Goal: Information Seeking & Learning: Learn about a topic

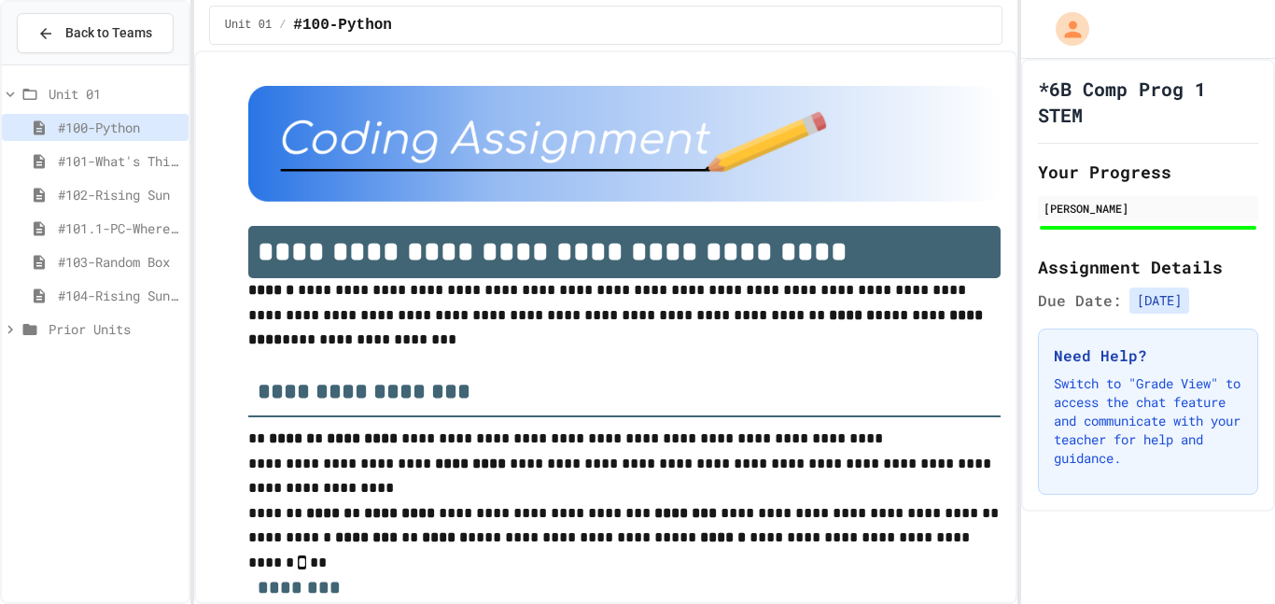
click at [100, 304] on span "#104-Rising Sun Plus" at bounding box center [119, 296] width 123 height 20
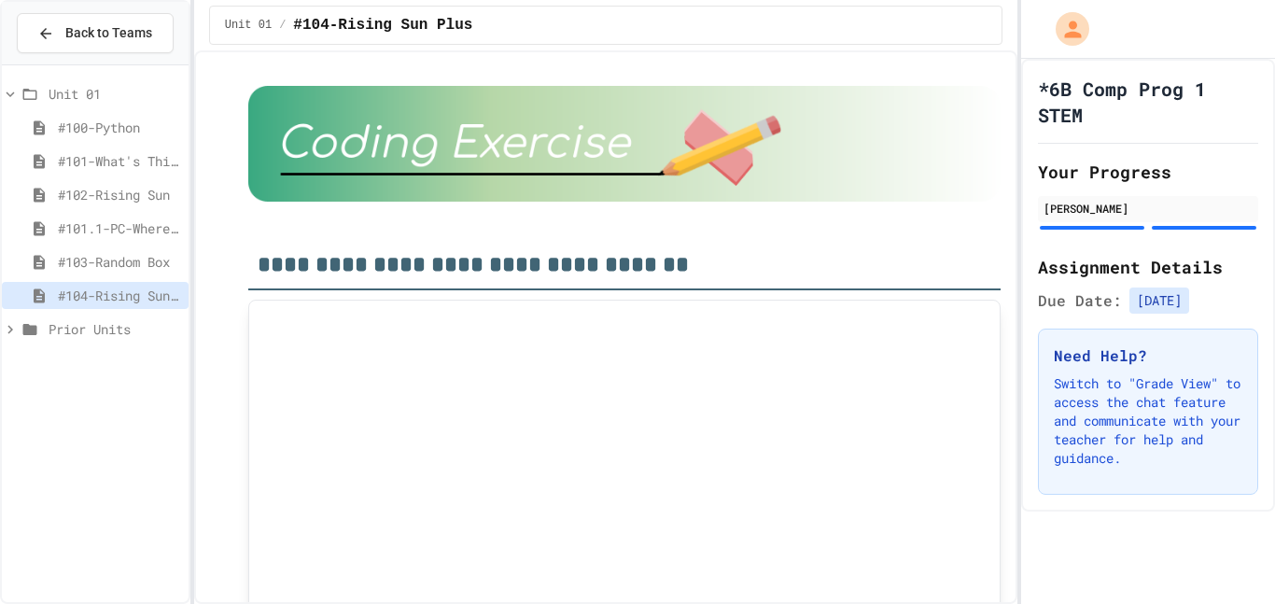
click at [100, 265] on span "#103-Random Box" at bounding box center [119, 262] width 123 height 20
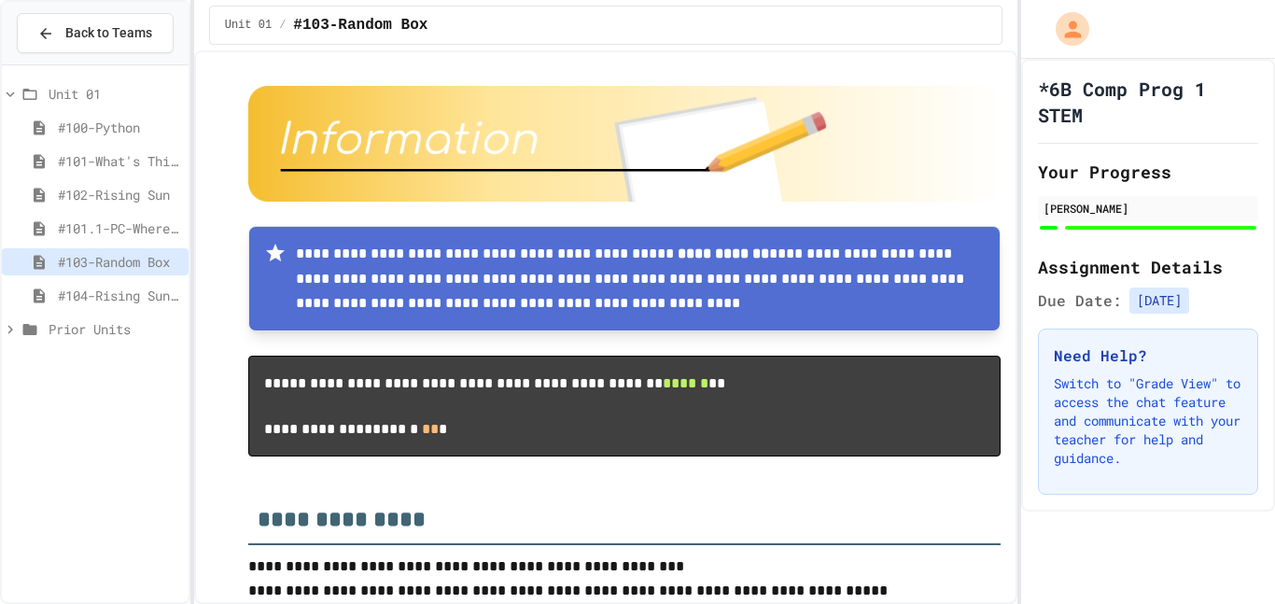
click at [91, 232] on span "#101.1-PC-Where am I?" at bounding box center [119, 228] width 123 height 20
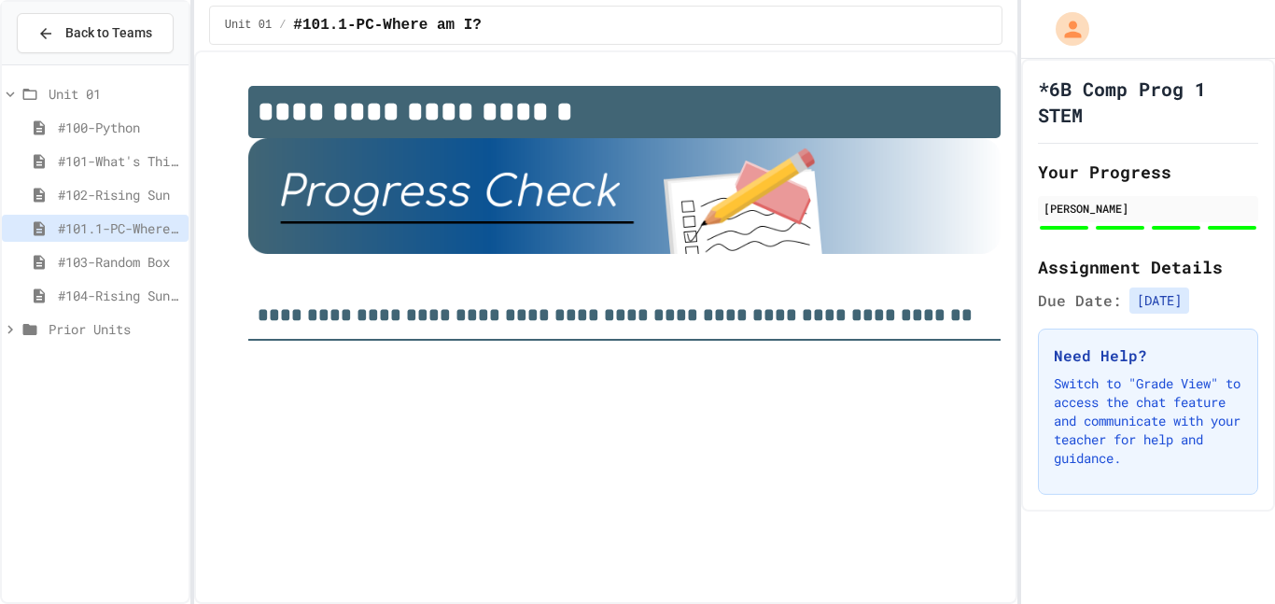
click at [120, 191] on span "#102-Rising Sun" at bounding box center [119, 195] width 123 height 20
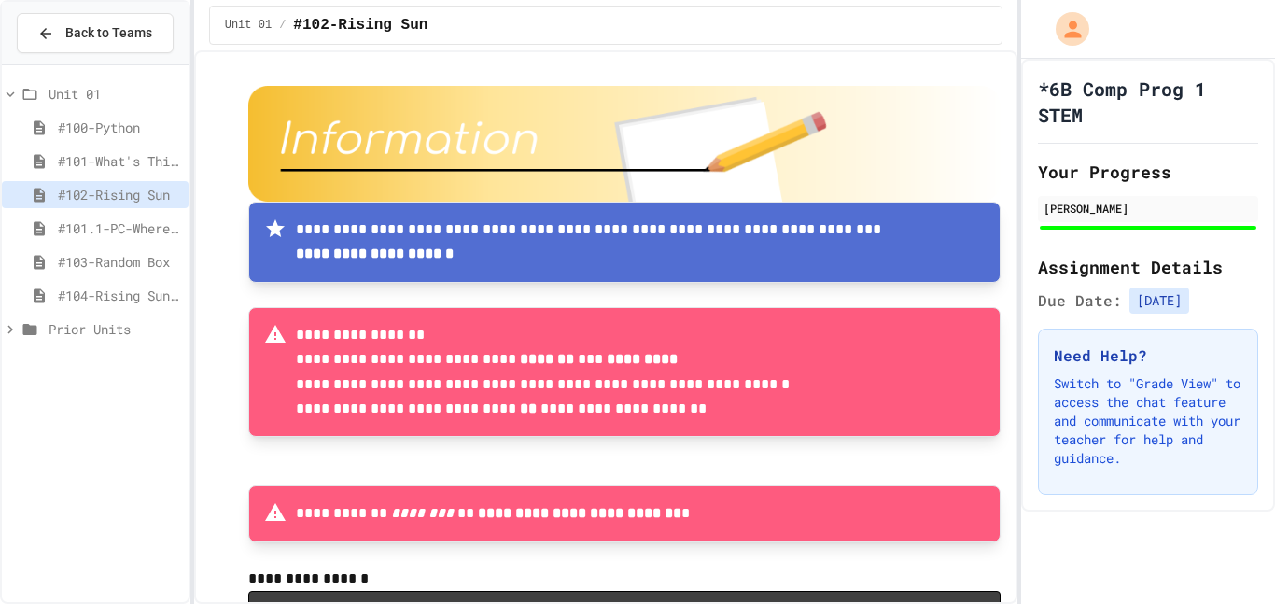
click at [110, 171] on div "#101-What's This ??" at bounding box center [95, 160] width 187 height 27
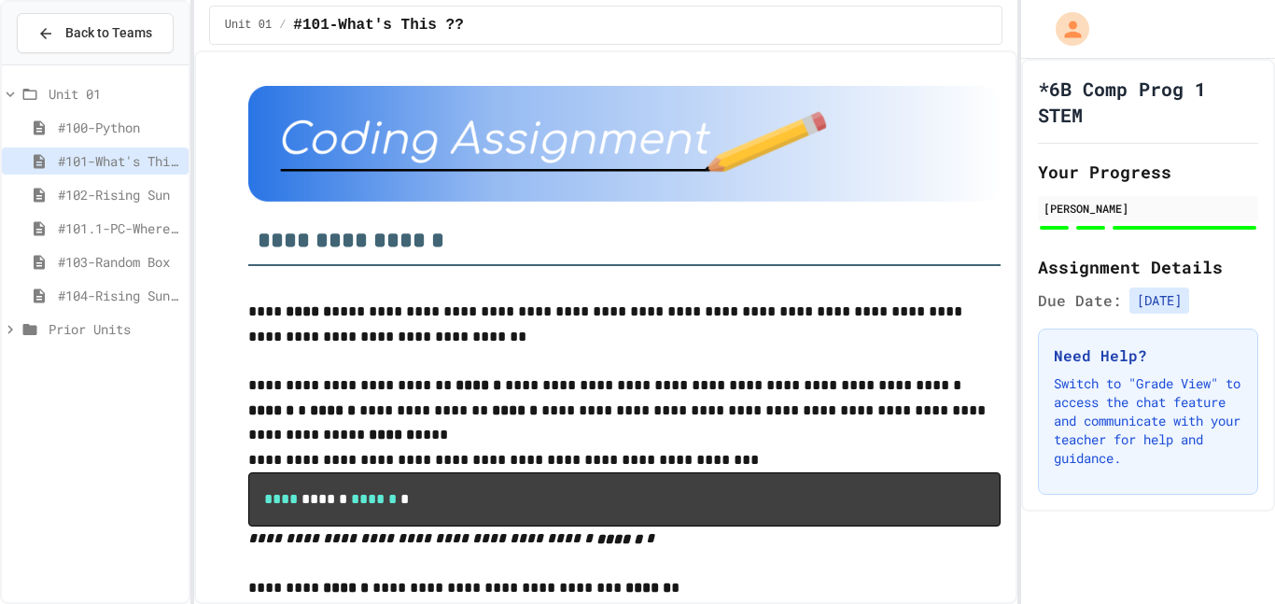
click at [102, 140] on div "#100-Python" at bounding box center [95, 127] width 187 height 27
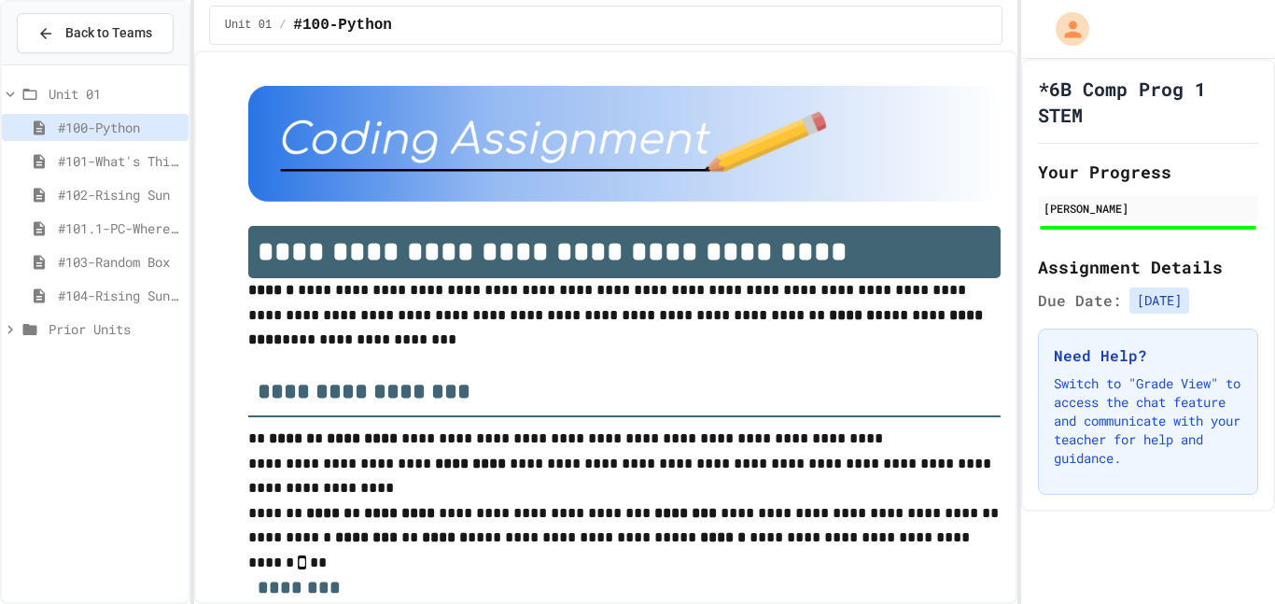
click at [114, 302] on span "#104-Rising Sun Plus" at bounding box center [119, 296] width 123 height 20
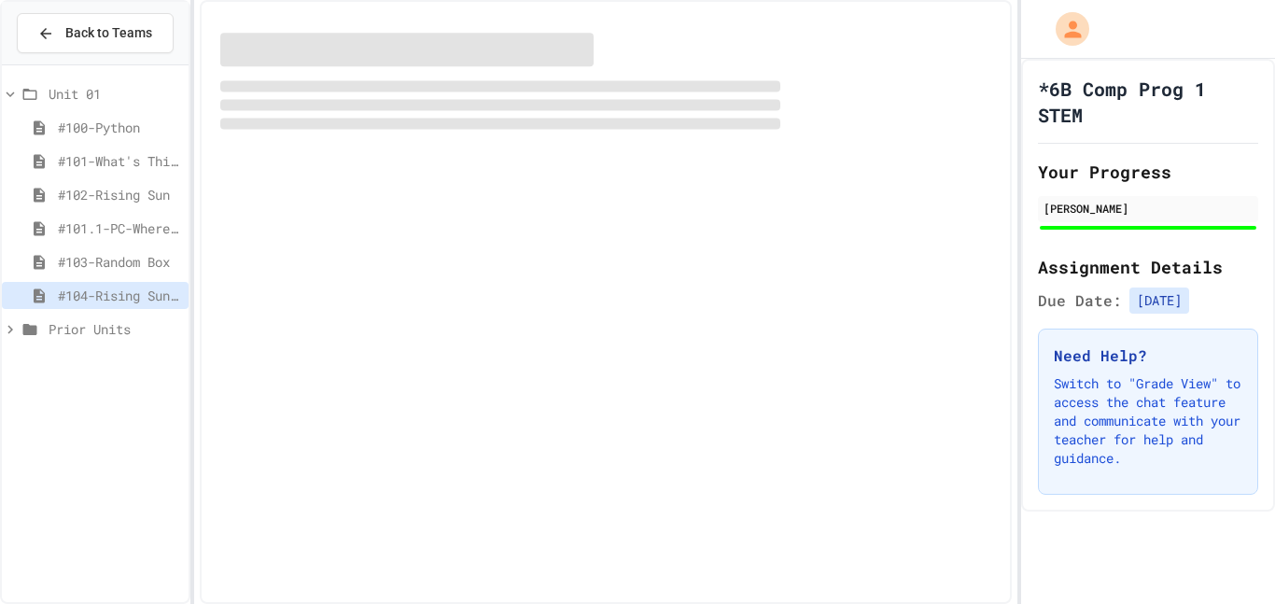
click at [53, 338] on span "Prior Units" at bounding box center [115, 329] width 133 height 20
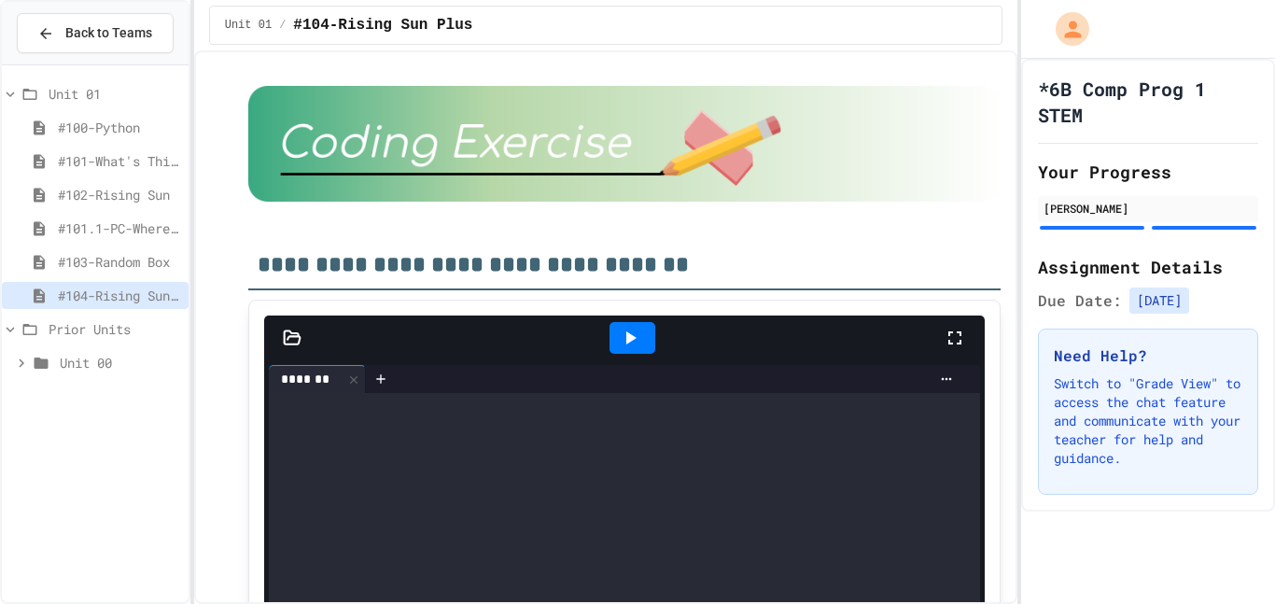
click at [63, 369] on span "Unit 00" at bounding box center [120, 363] width 121 height 20
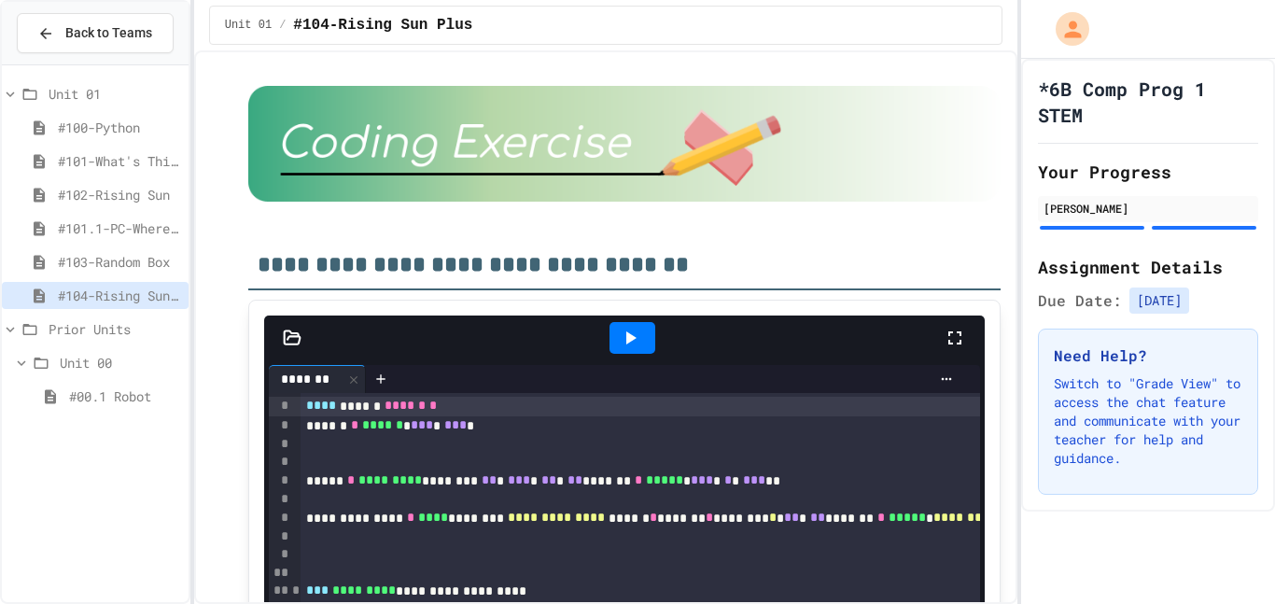
click at [66, 365] on span "Unit 00" at bounding box center [120, 363] width 121 height 20
click at [81, 353] on span "Unit 00" at bounding box center [120, 363] width 121 height 20
click at [97, 399] on span "#00.1 Robot" at bounding box center [125, 396] width 112 height 20
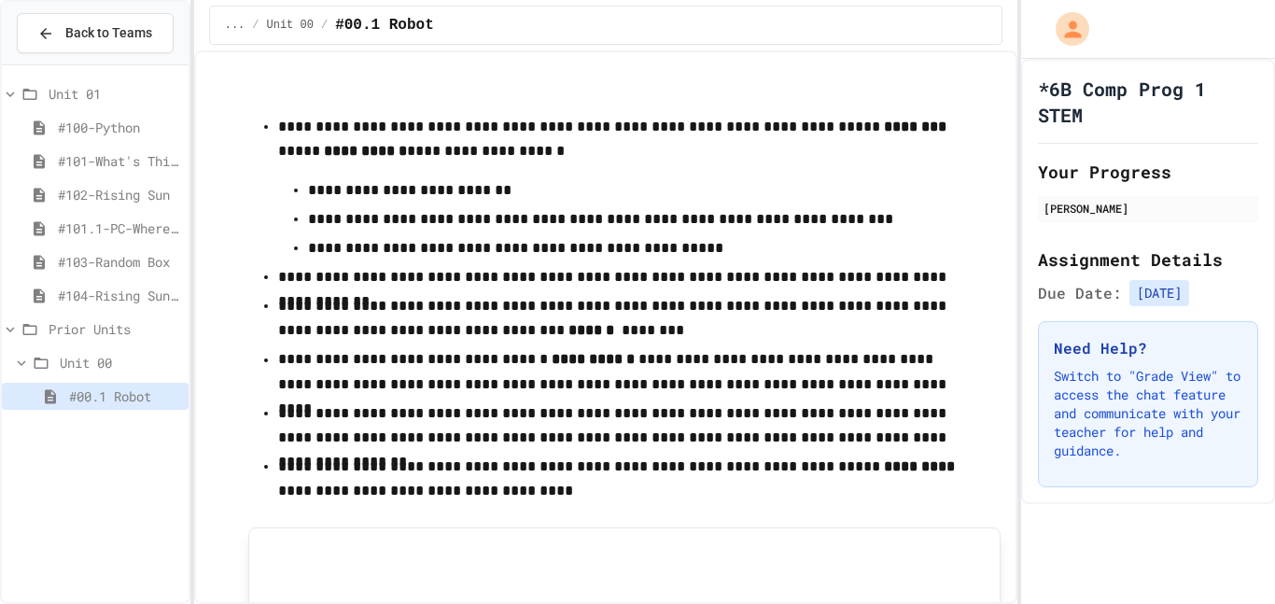
click at [32, 368] on icon at bounding box center [41, 363] width 22 height 17
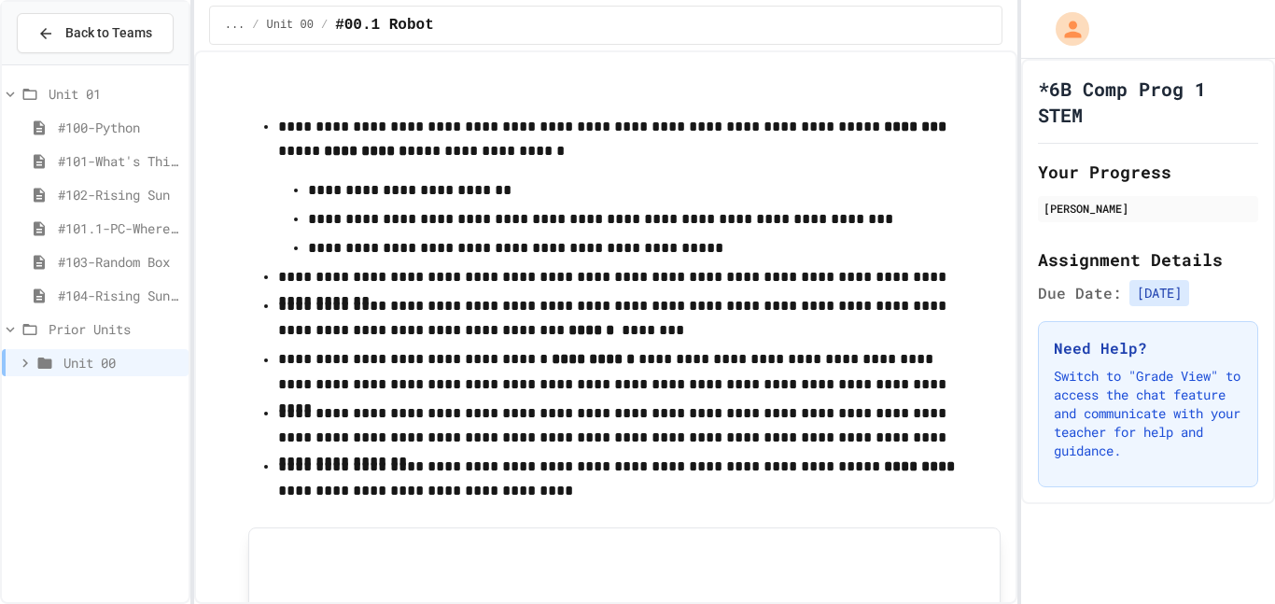
click at [18, 336] on icon at bounding box center [10, 329] width 17 height 17
